Goal: Transaction & Acquisition: Register for event/course

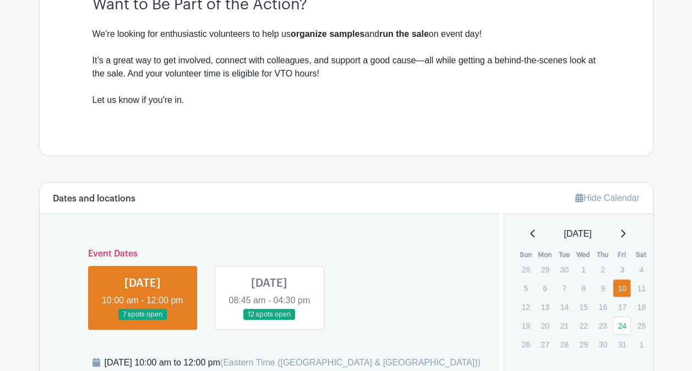
scroll to position [385, 0]
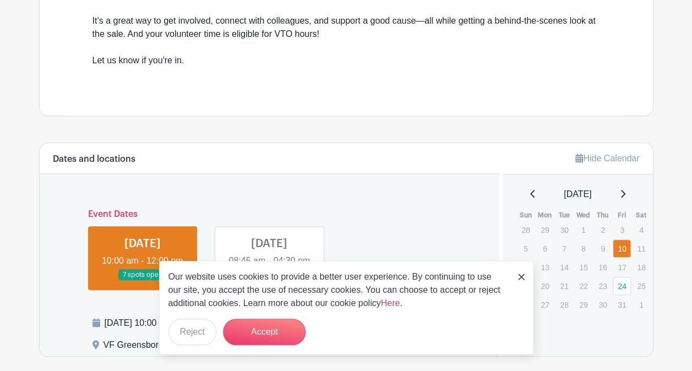
click at [518, 278] on img at bounding box center [521, 276] width 7 height 7
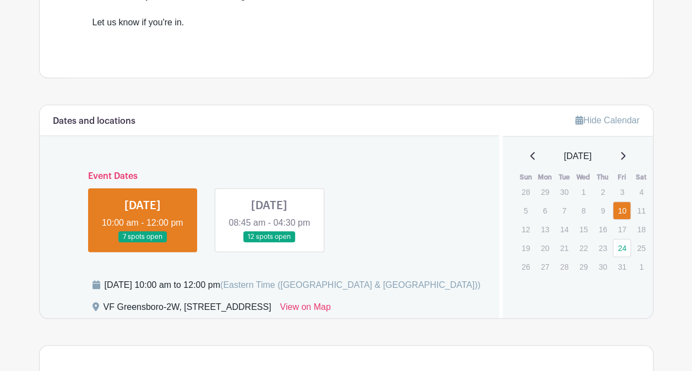
scroll to position [440, 0]
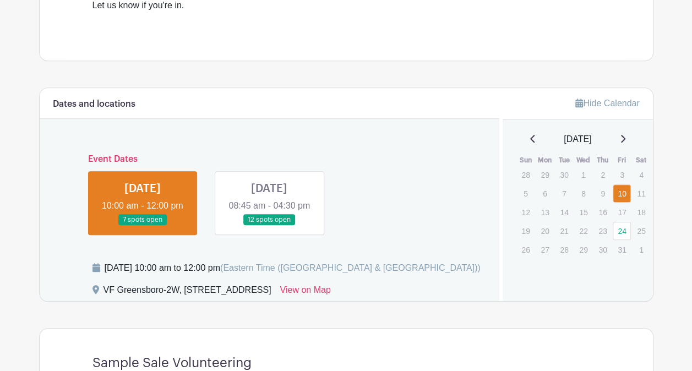
click at [143, 226] on link at bounding box center [143, 226] width 0 height 0
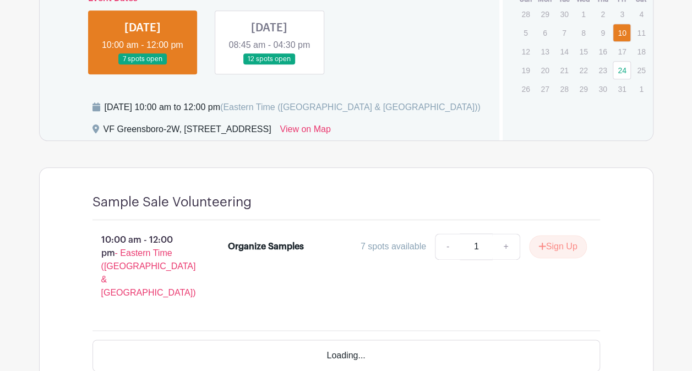
scroll to position [605, 0]
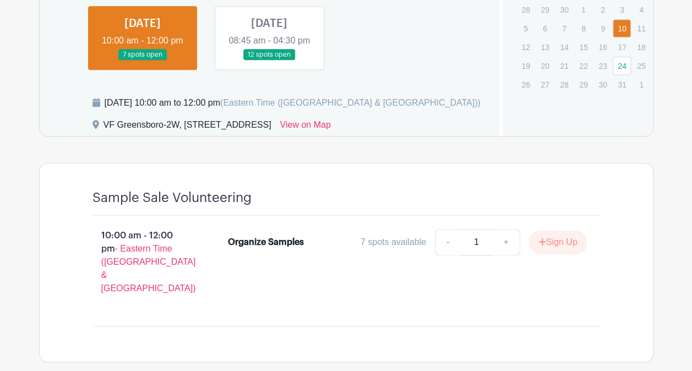
click at [143, 61] on link at bounding box center [143, 61] width 0 height 0
click at [547, 240] on button "Sign Up" at bounding box center [558, 242] width 58 height 23
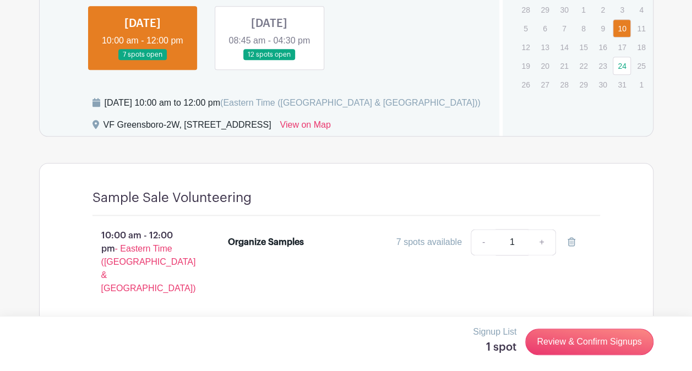
click at [269, 61] on link at bounding box center [269, 61] width 0 height 0
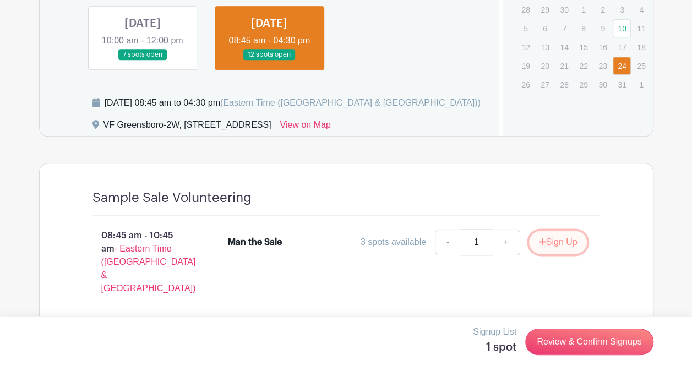
click at [544, 238] on button "Sign Up" at bounding box center [558, 242] width 58 height 23
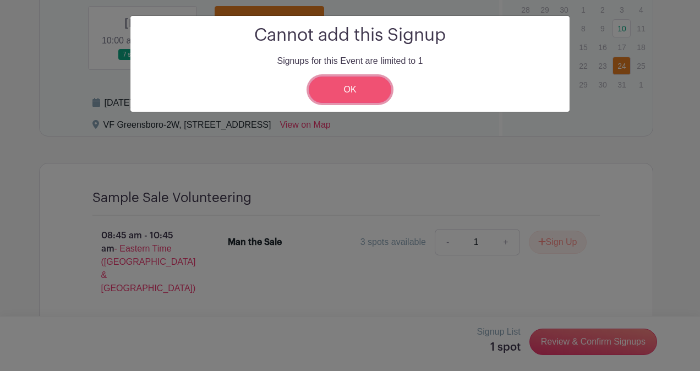
click at [359, 94] on link "OK" at bounding box center [350, 89] width 83 height 26
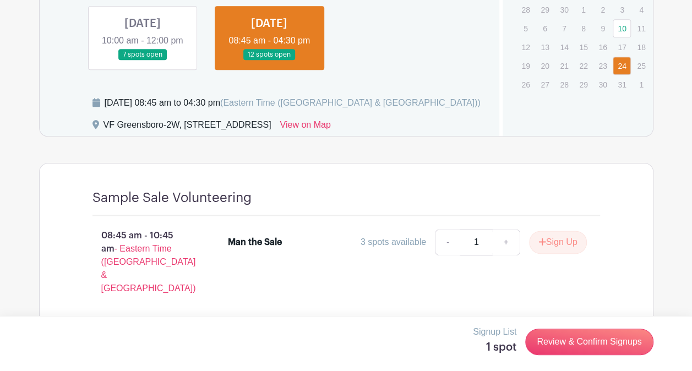
click at [143, 61] on link at bounding box center [143, 61] width 0 height 0
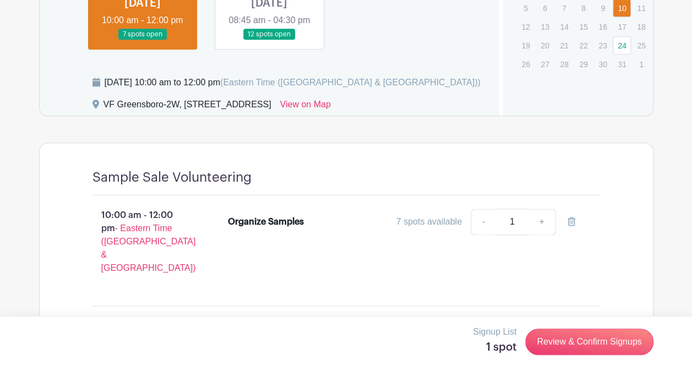
scroll to position [636, 0]
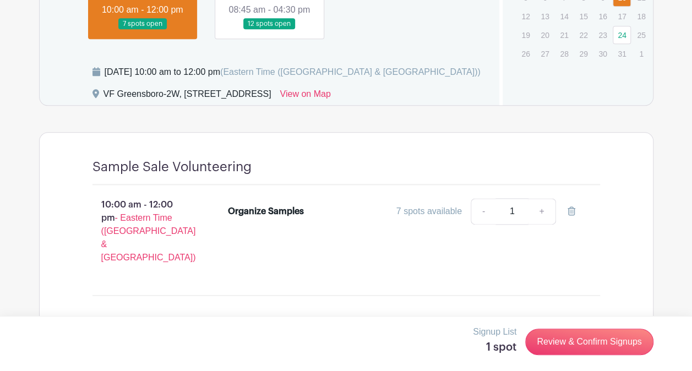
click at [269, 30] on link at bounding box center [269, 30] width 0 height 0
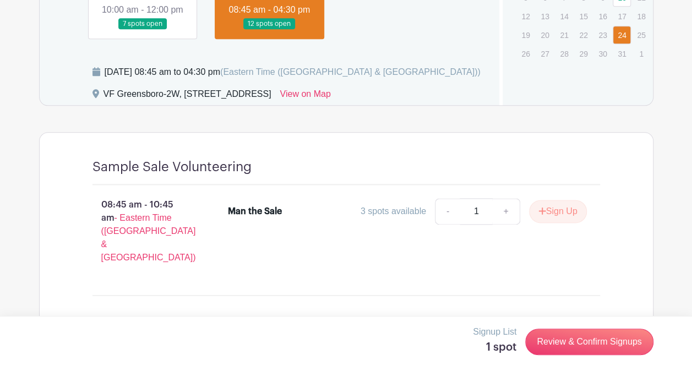
scroll to position [526, 0]
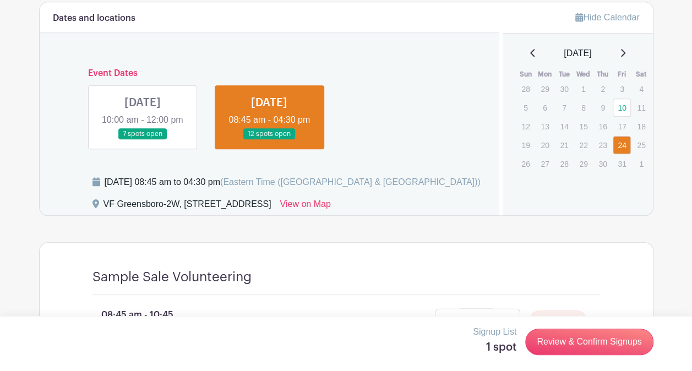
click at [143, 140] on link at bounding box center [143, 140] width 0 height 0
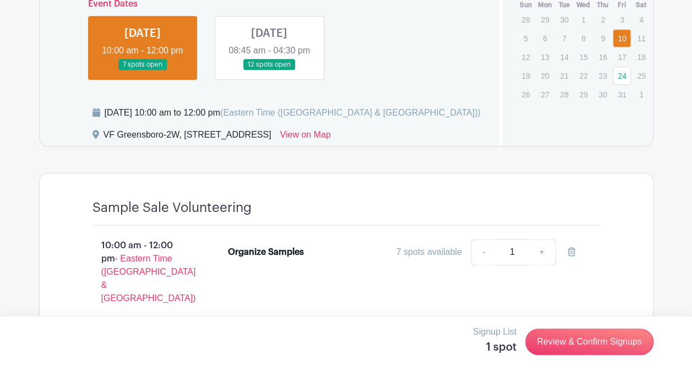
scroll to position [636, 0]
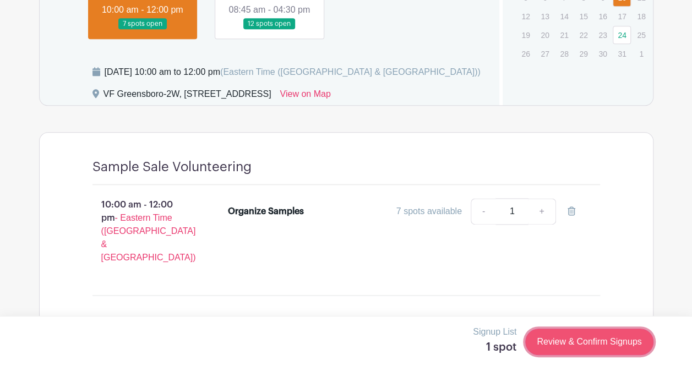
click at [554, 337] on link "Review & Confirm Signups" at bounding box center [589, 342] width 128 height 26
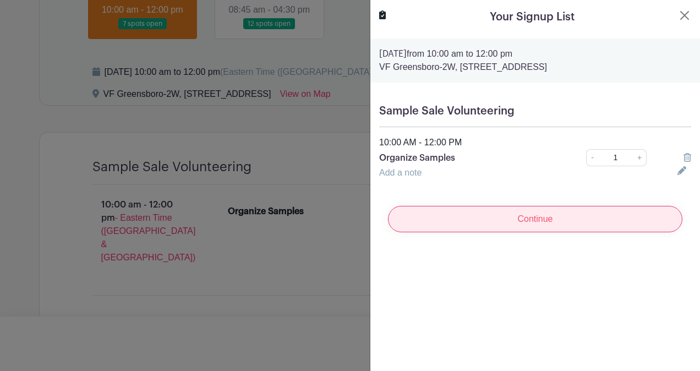
click at [489, 219] on input "Continue" at bounding box center [535, 219] width 294 height 26
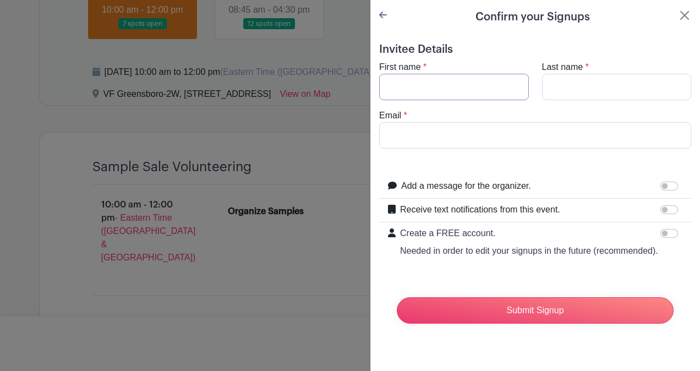
click at [457, 94] on input "First name" at bounding box center [454, 87] width 150 height 26
type input "[PERSON_NAME]"
type input "[PERSON_NAME][EMAIL_ADDRESS][DOMAIN_NAME]"
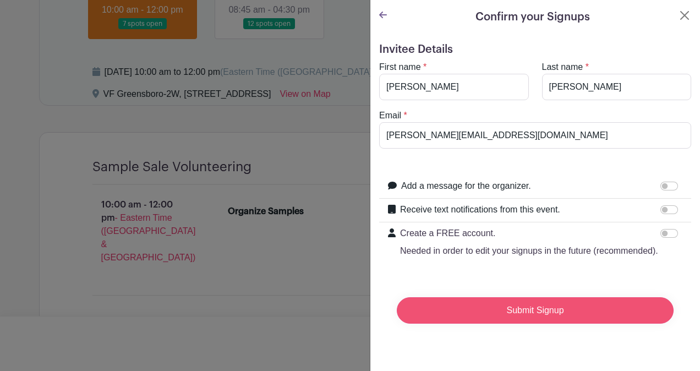
click at [474, 324] on input "Submit Signup" at bounding box center [535, 310] width 277 height 26
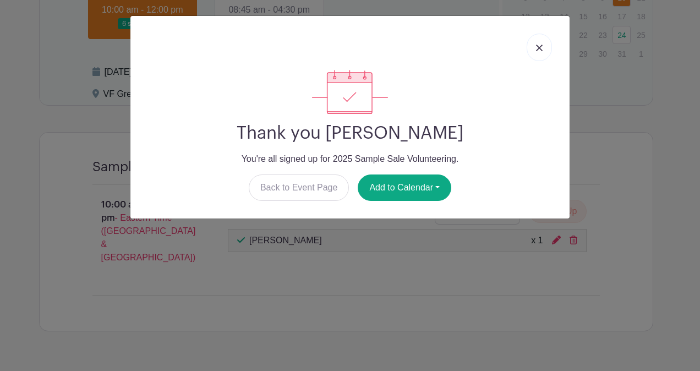
click at [548, 47] on link at bounding box center [539, 48] width 25 height 28
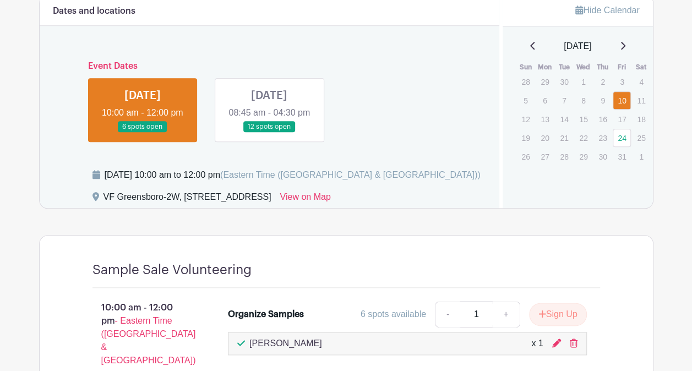
scroll to position [526, 0]
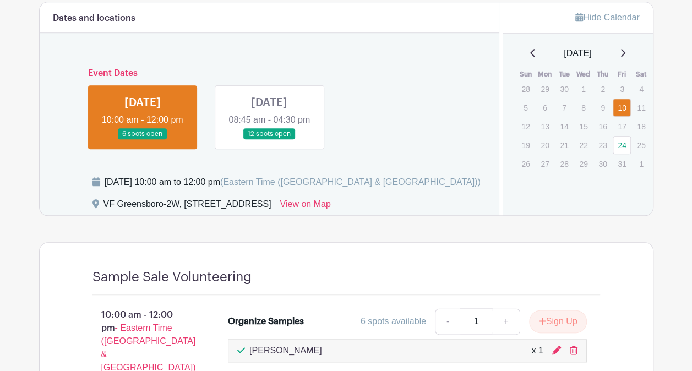
click at [269, 140] on link at bounding box center [269, 140] width 0 height 0
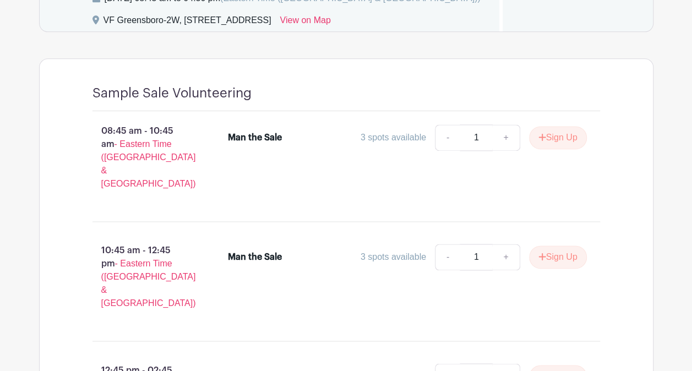
scroll to position [695, 0]
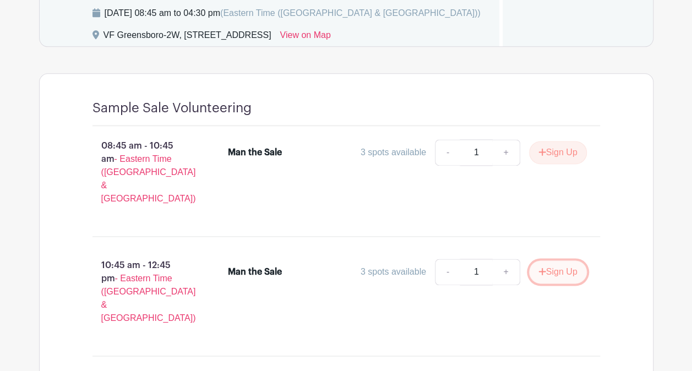
click at [547, 260] on button "Sign Up" at bounding box center [558, 271] width 58 height 23
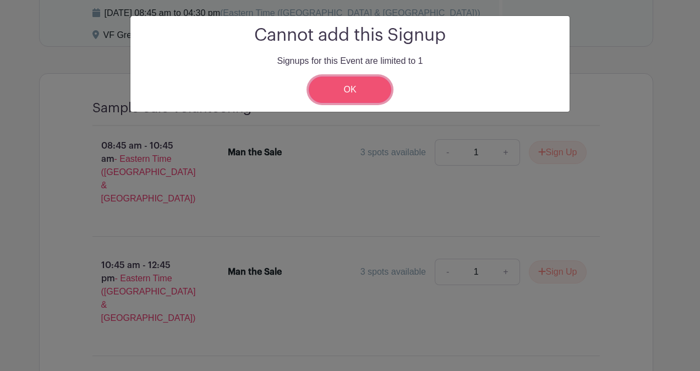
click at [354, 83] on link "OK" at bounding box center [350, 89] width 83 height 26
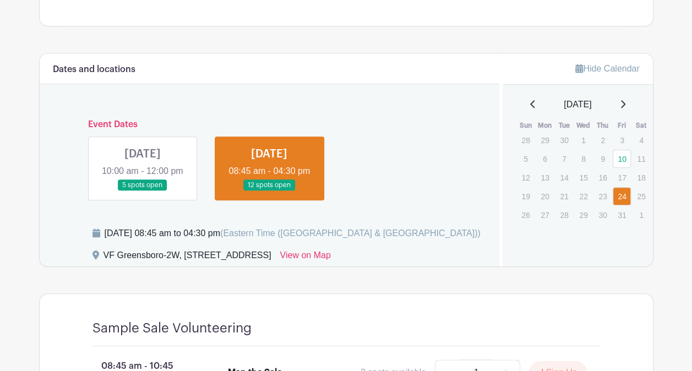
scroll to position [420, 0]
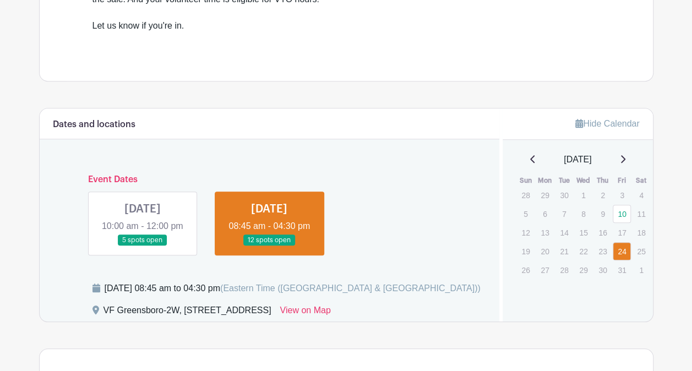
click at [143, 246] on link at bounding box center [143, 246] width 0 height 0
